Goal: Task Accomplishment & Management: Manage account settings

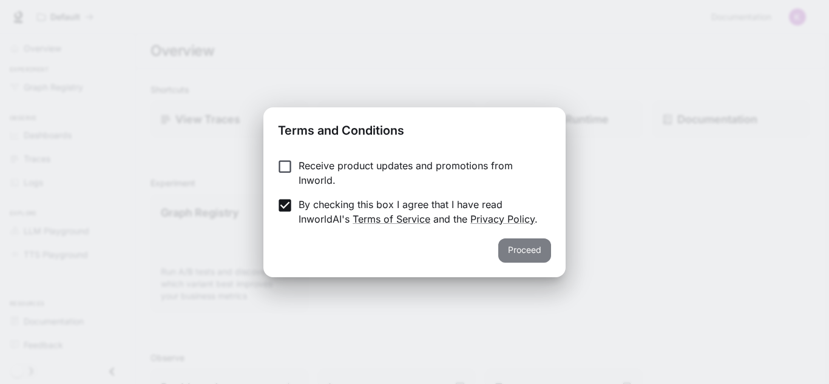
click at [508, 238] on button "Proceed" at bounding box center [524, 250] width 53 height 24
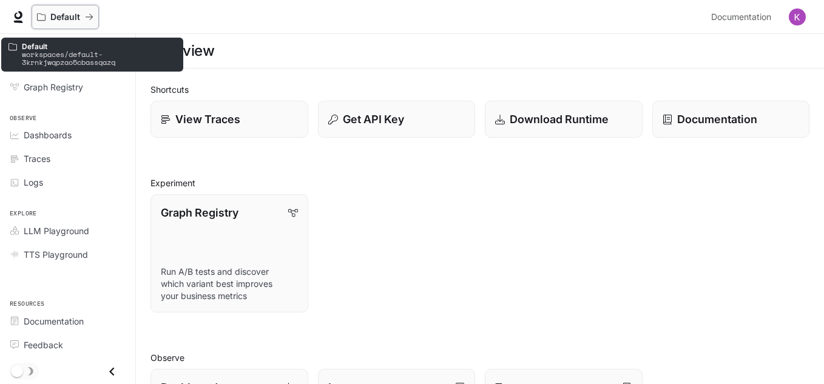
click at [70, 20] on p "Default" at bounding box center [65, 17] width 30 height 10
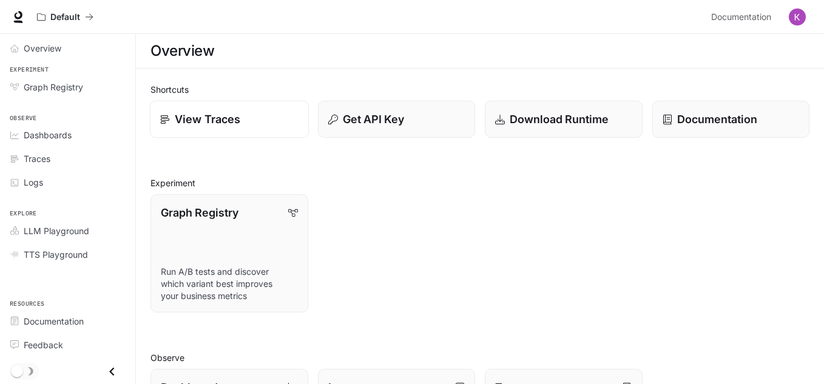
click at [248, 117] on div "View Traces" at bounding box center [229, 119] width 138 height 16
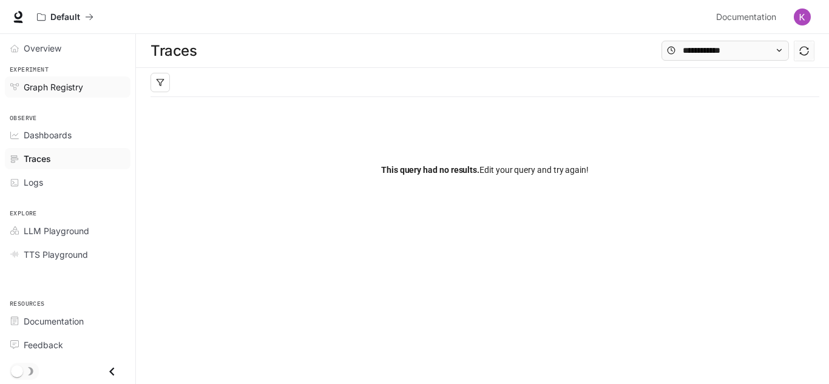
click at [89, 90] on div "Graph Registry" at bounding box center [74, 87] width 101 height 13
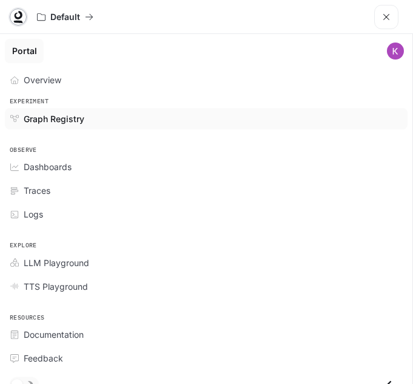
click at [20, 18] on icon at bounding box center [19, 15] width 8 height 8
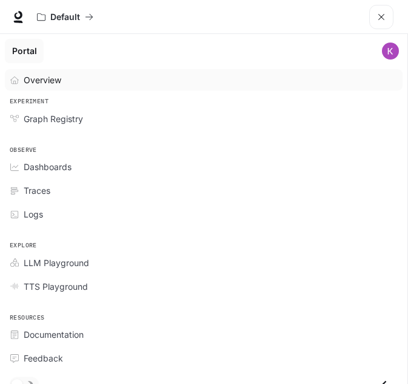
click at [40, 83] on span "Overview" at bounding box center [43, 79] width 38 height 13
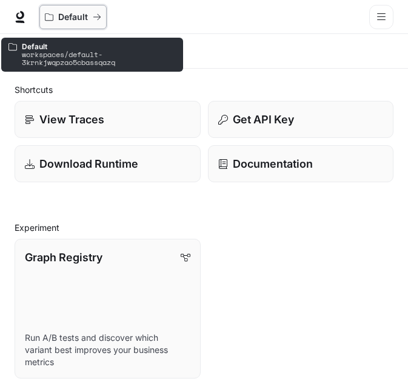
click at [95, 17] on icon "All workspaces" at bounding box center [96, 17] width 7 height 6
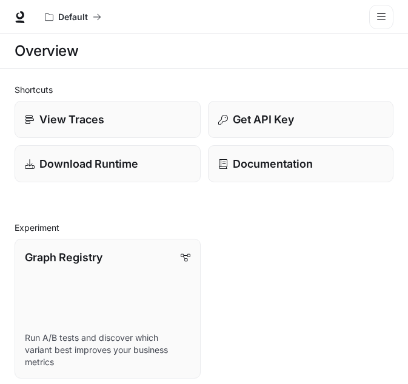
click at [370, 16] on button "open drawer" at bounding box center [382, 17] width 24 height 24
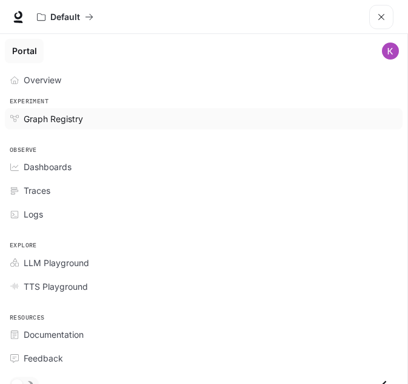
click at [61, 119] on span "Graph Registry" at bounding box center [53, 118] width 59 height 13
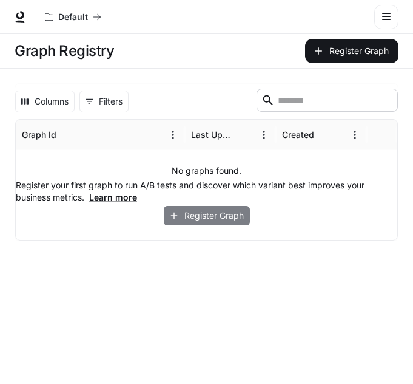
click at [214, 218] on button "Register Graph" at bounding box center [207, 216] width 86 height 20
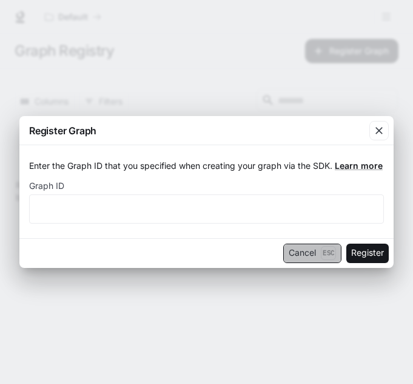
click at [293, 245] on button "Cancel Esc" at bounding box center [312, 252] width 58 height 19
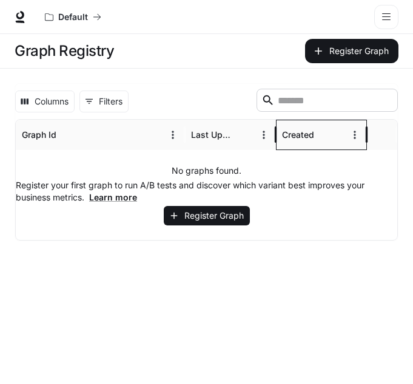
click at [301, 135] on div "Created" at bounding box center [298, 134] width 32 height 10
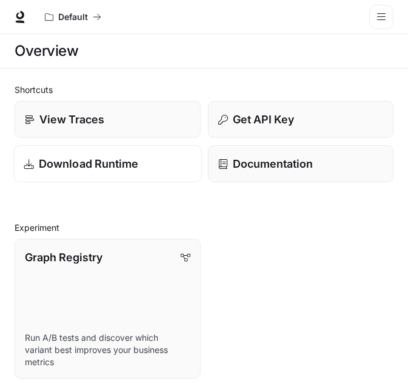
click at [110, 163] on p "Download Runtime" at bounding box center [89, 163] width 100 height 16
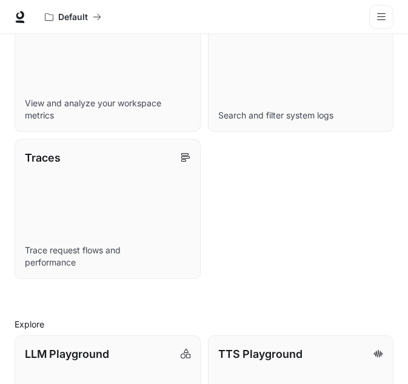
scroll to position [499, 0]
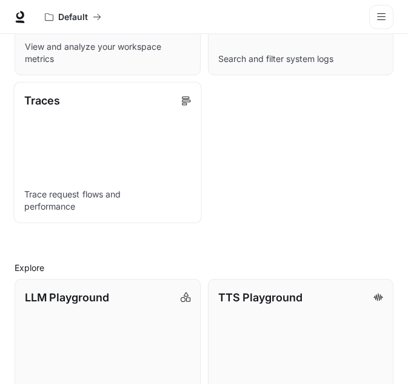
click at [127, 163] on link "Traces Trace request flows and performance" at bounding box center [107, 152] width 188 height 141
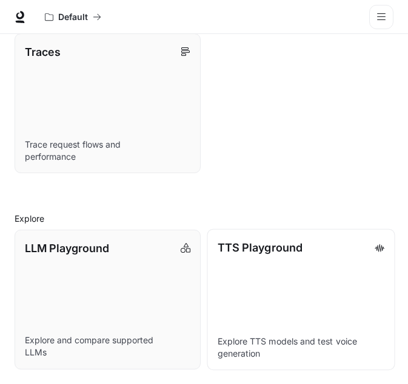
click at [274, 321] on link "TTS Playground Explore TTS models and test voice generation" at bounding box center [301, 298] width 188 height 141
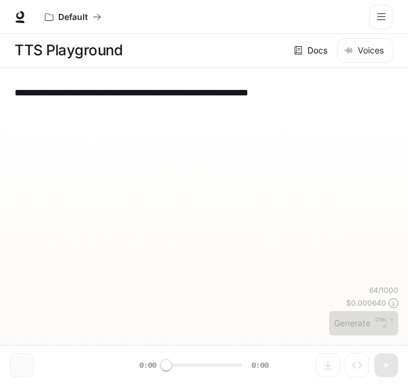
scroll to position [1, 0]
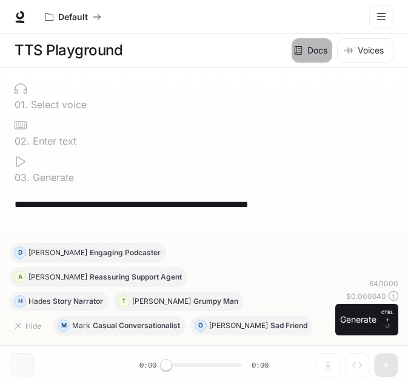
click at [319, 52] on link "Docs" at bounding box center [312, 50] width 41 height 24
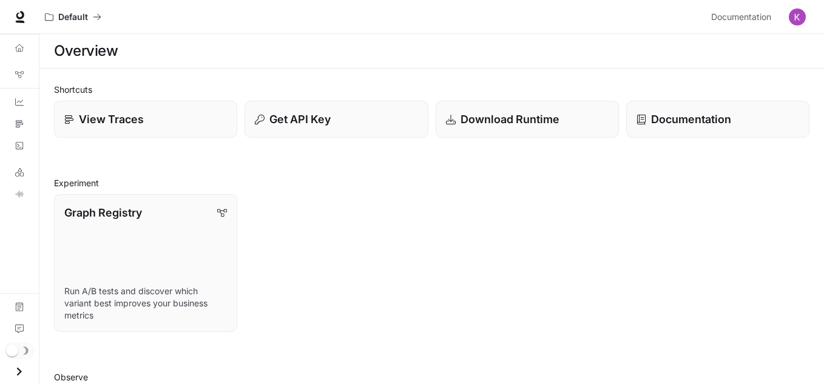
click at [402, 218] on div "Graph Registry Run A/B tests and discover which variant best improves your busi…" at bounding box center [428, 259] width 763 height 145
click at [8, 18] on div at bounding box center [19, 16] width 39 height 17
click at [22, 18] on icon at bounding box center [20, 15] width 8 height 8
click at [19, 44] on icon "Overview" at bounding box center [19, 48] width 8 height 8
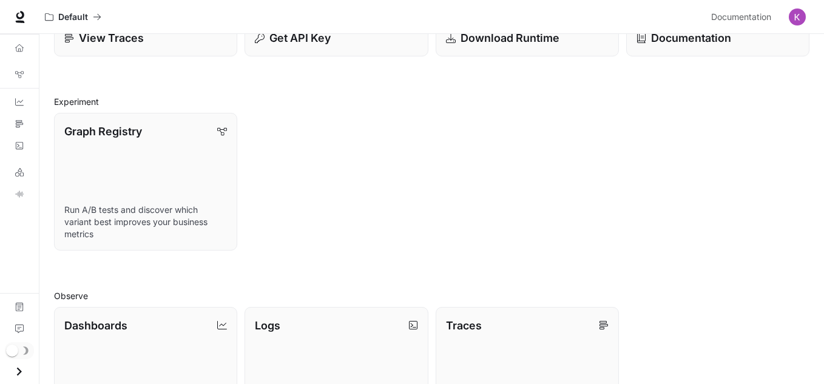
scroll to position [82, 0]
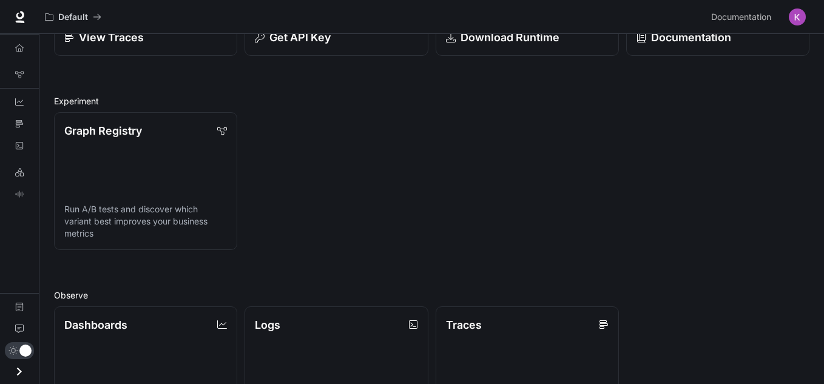
click at [15, 371] on icon "Open drawer" at bounding box center [19, 372] width 16 height 16
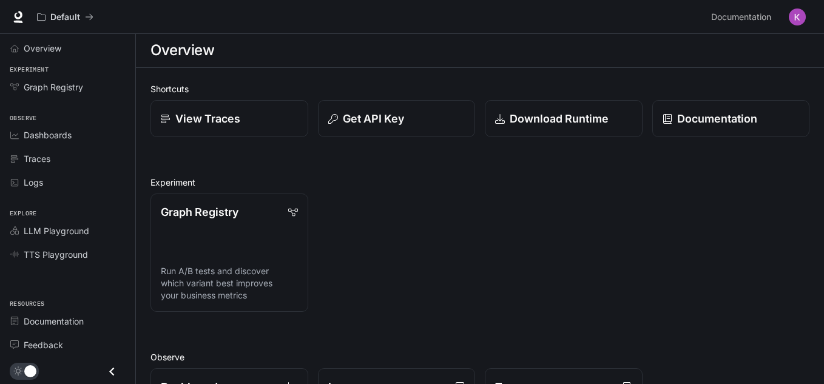
scroll to position [0, 0]
click at [802, 20] on img "button" at bounding box center [797, 16] width 17 height 17
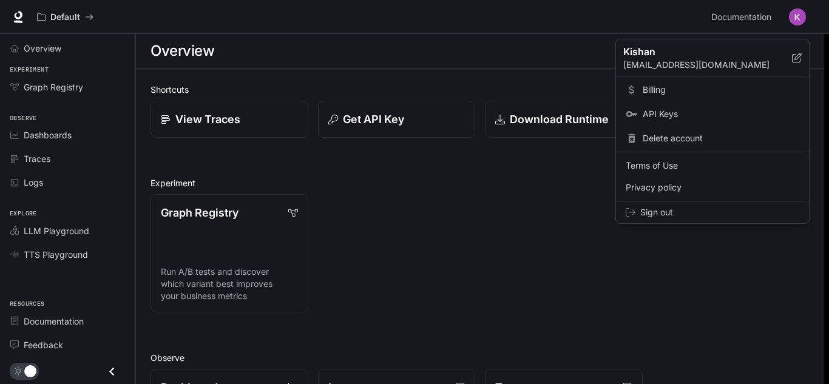
click at [743, 12] on div at bounding box center [414, 192] width 829 height 384
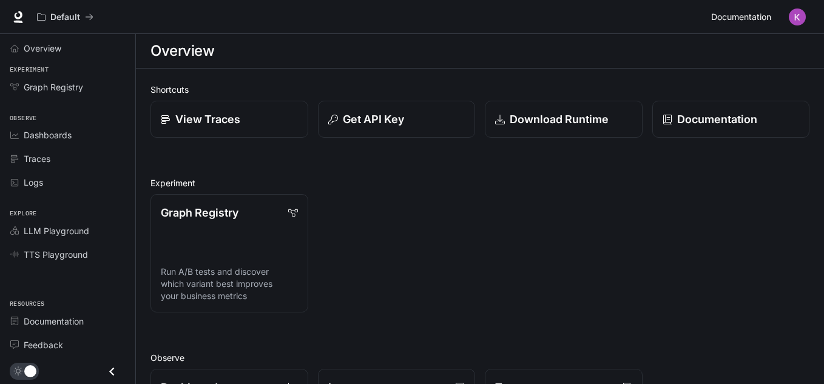
click at [740, 19] on span "Documentation" at bounding box center [741, 17] width 60 height 15
click at [47, 83] on span "Graph Registry" at bounding box center [53, 87] width 59 height 13
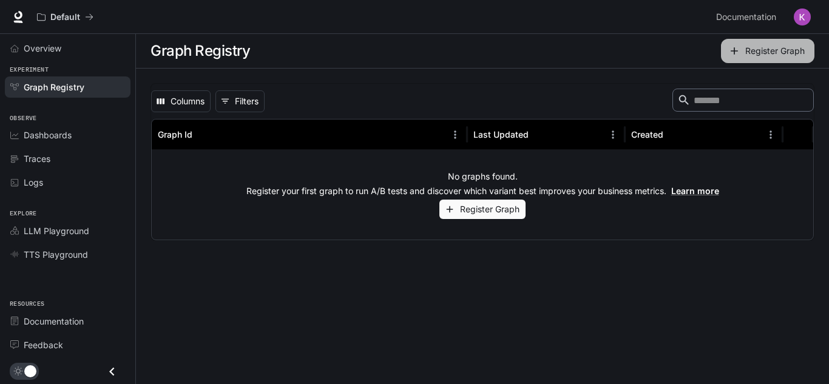
click at [745, 61] on button "Register Graph" at bounding box center [767, 51] width 93 height 24
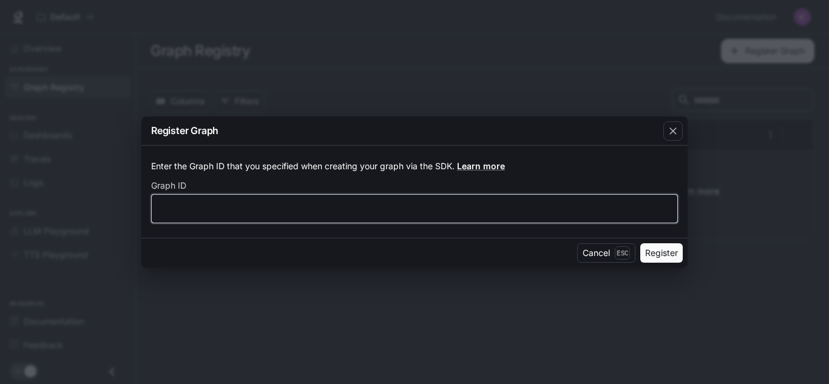
click at [406, 210] on input "text" at bounding box center [415, 209] width 526 height 12
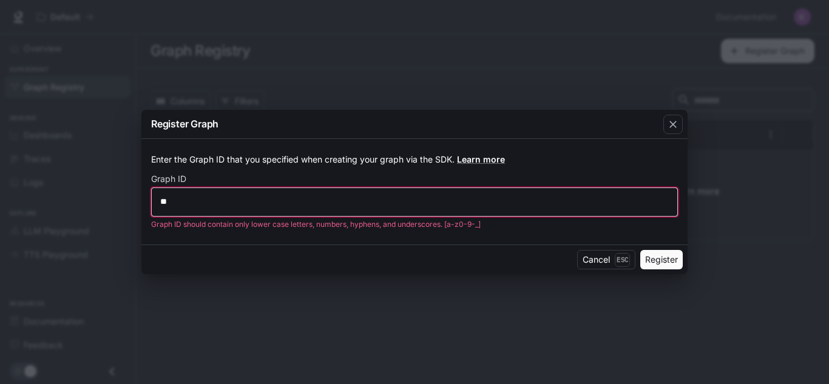
type input "*"
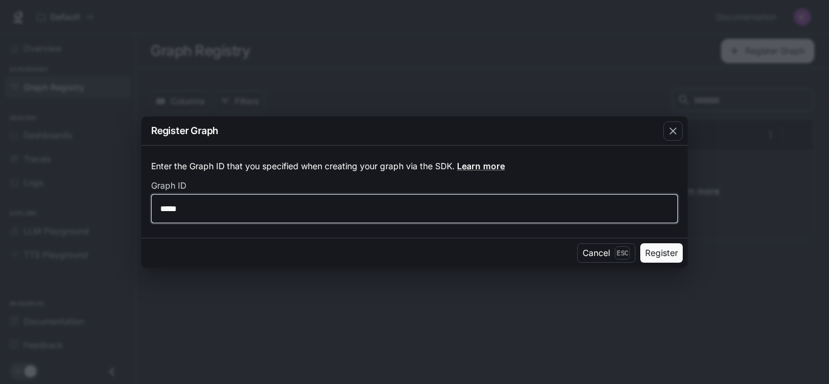
type input "*****"
click at [640, 243] on button "Register" at bounding box center [661, 252] width 42 height 19
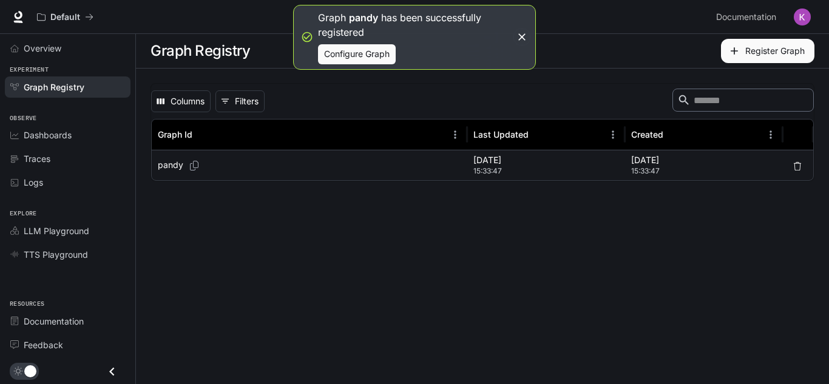
click at [411, 161] on div "pandy" at bounding box center [309, 165] width 303 height 30
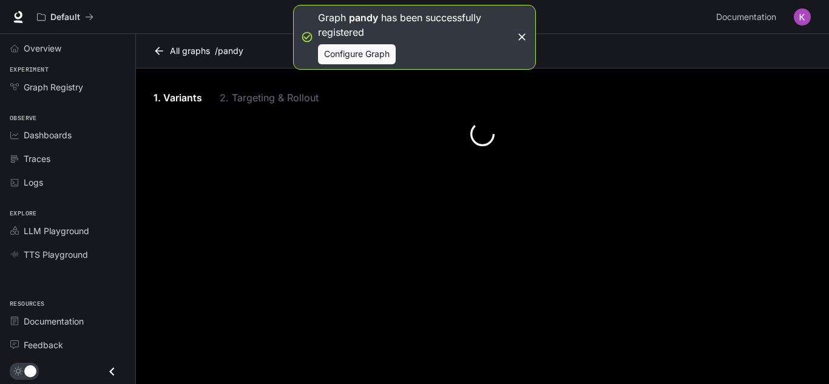
click at [411, 161] on main "All graphs / pandy 1. Variants 2. Targeting & Rollout" at bounding box center [482, 209] width 693 height 350
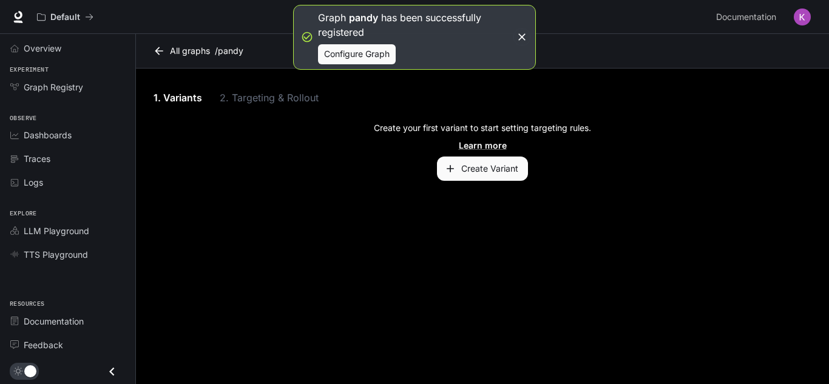
click at [474, 174] on button "Create Variant" at bounding box center [482, 169] width 91 height 24
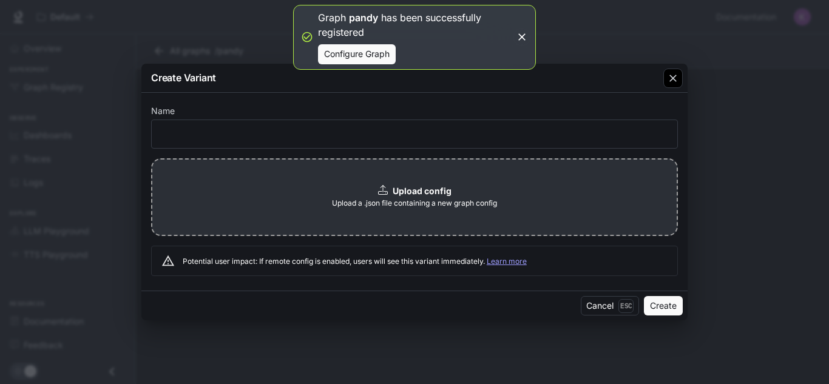
click at [673, 73] on icon "button" at bounding box center [673, 78] width 12 height 12
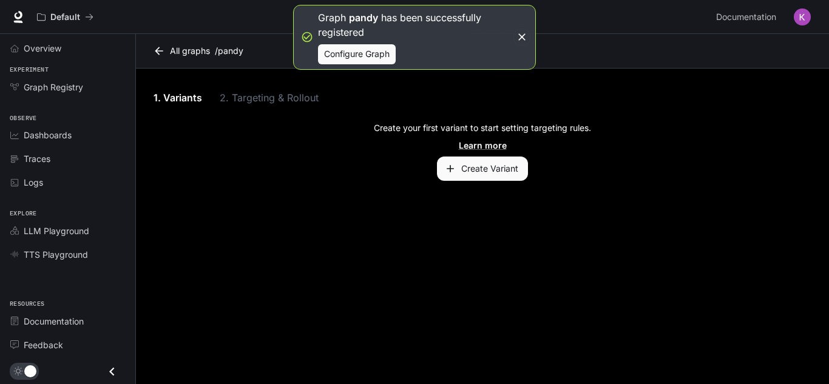
click at [58, 72] on span "Experiment" at bounding box center [67, 70] width 135 height 10
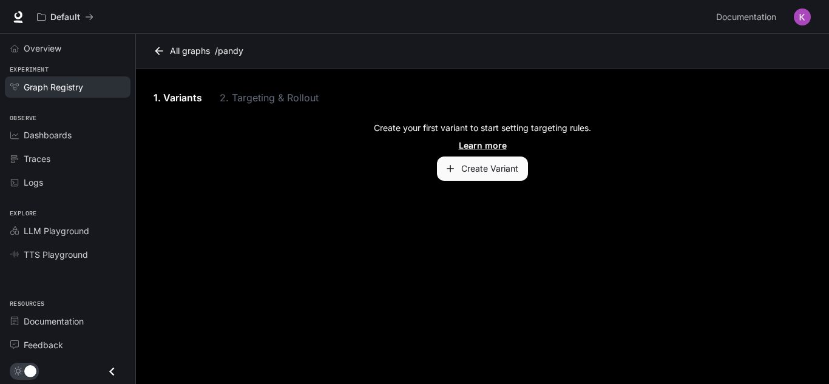
click at [58, 87] on span "Graph Registry" at bounding box center [53, 87] width 59 height 13
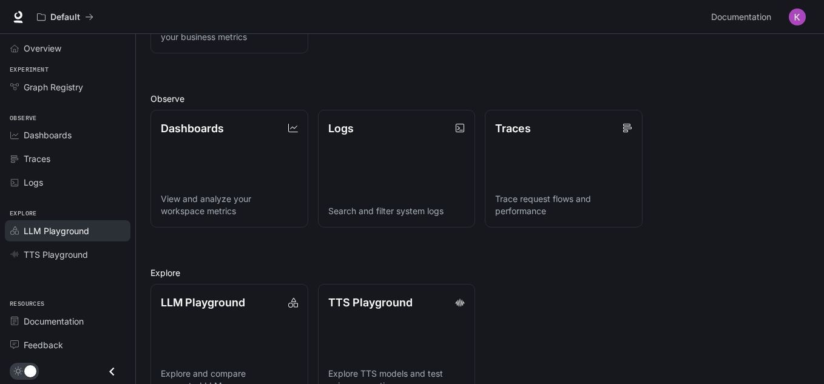
click at [44, 238] on link "LLM Playground" at bounding box center [68, 230] width 126 height 21
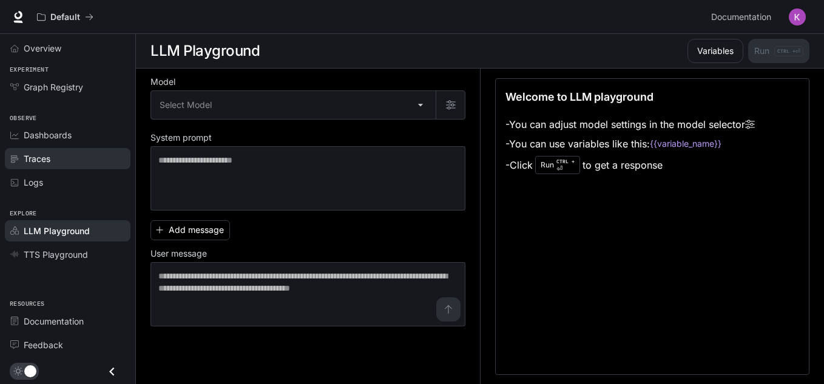
click at [50, 164] on span "Traces" at bounding box center [37, 158] width 27 height 13
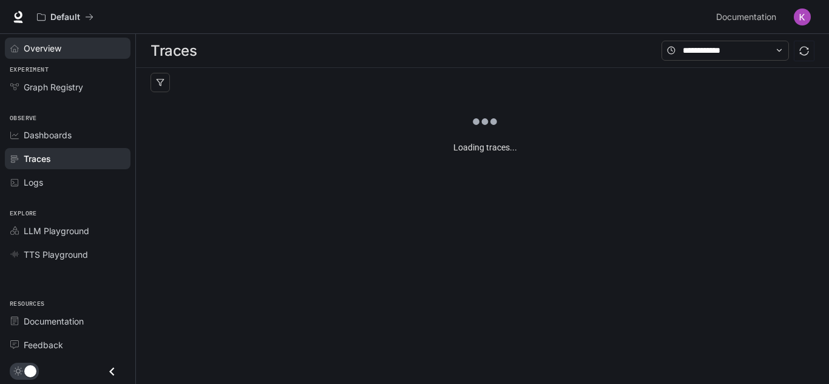
click at [34, 46] on span "Overview" at bounding box center [43, 48] width 38 height 13
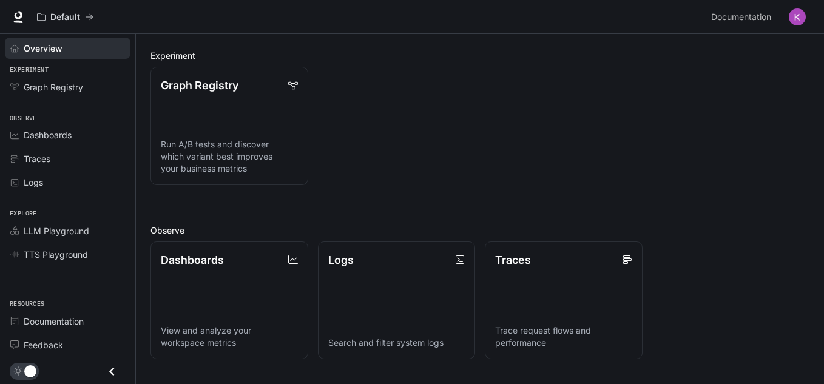
scroll to position [113, 0]
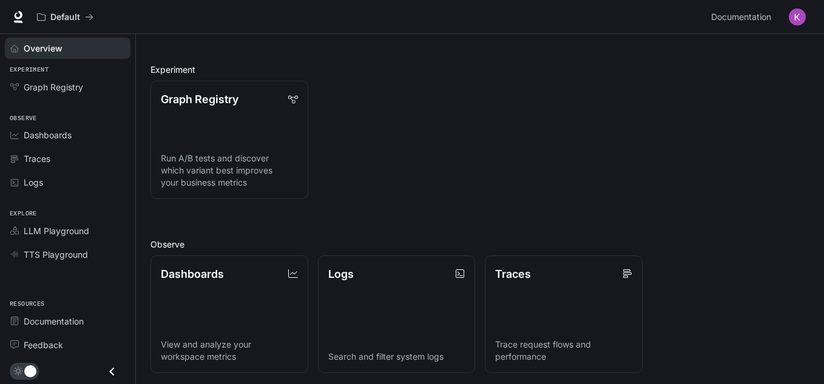
click at [119, 371] on icon "Close drawer" at bounding box center [112, 372] width 16 height 16
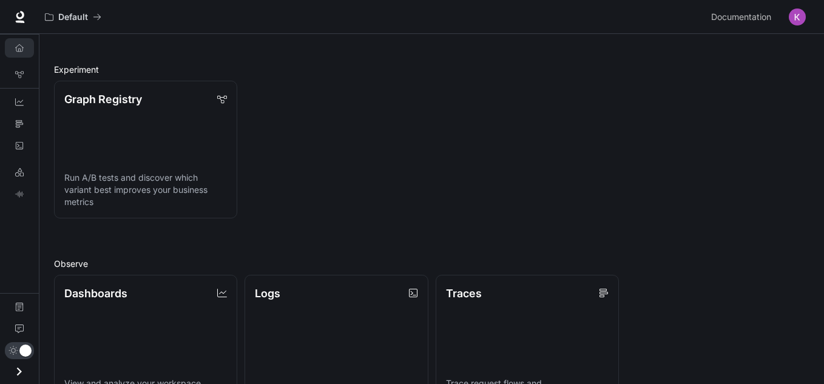
click at [14, 367] on icon "Open drawer" at bounding box center [19, 372] width 16 height 16
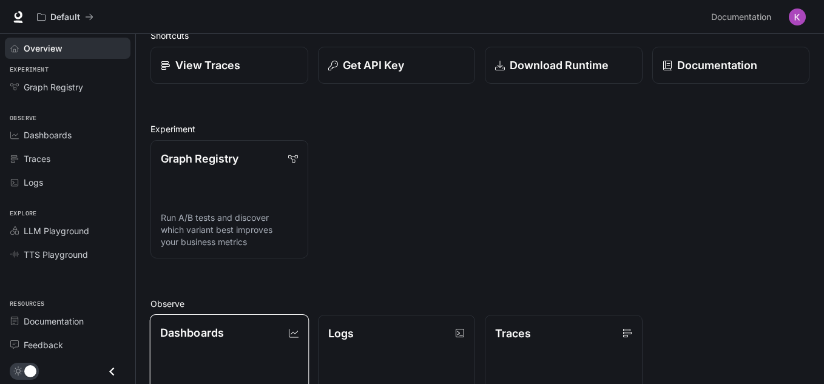
scroll to position [0, 0]
